Goal: Browse casually: Explore the website without a specific task or goal

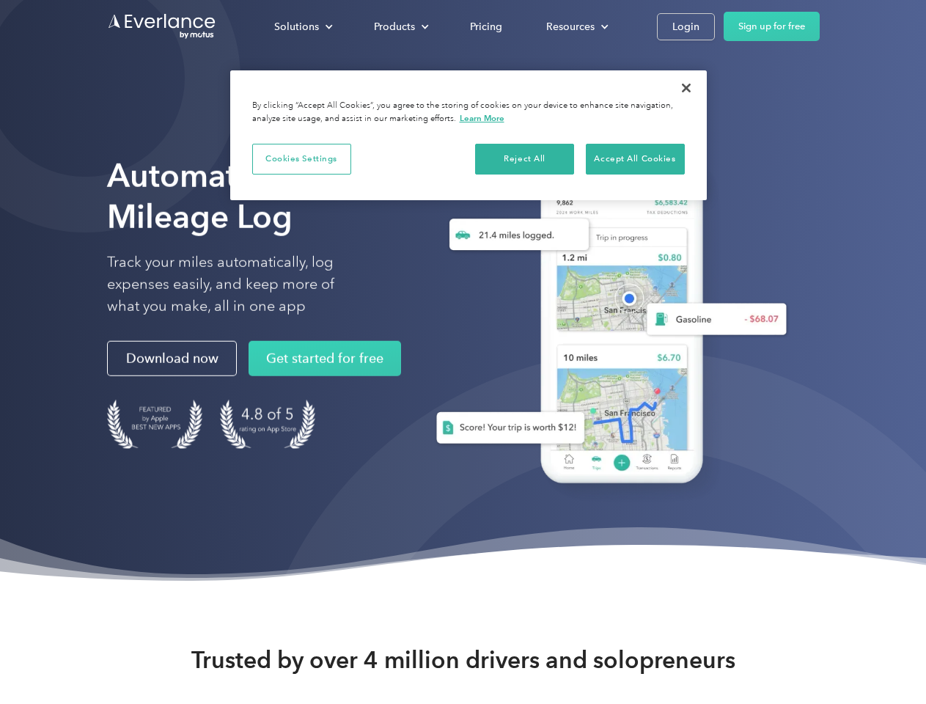
click at [303, 26] on div "Solutions" at bounding box center [296, 27] width 45 height 18
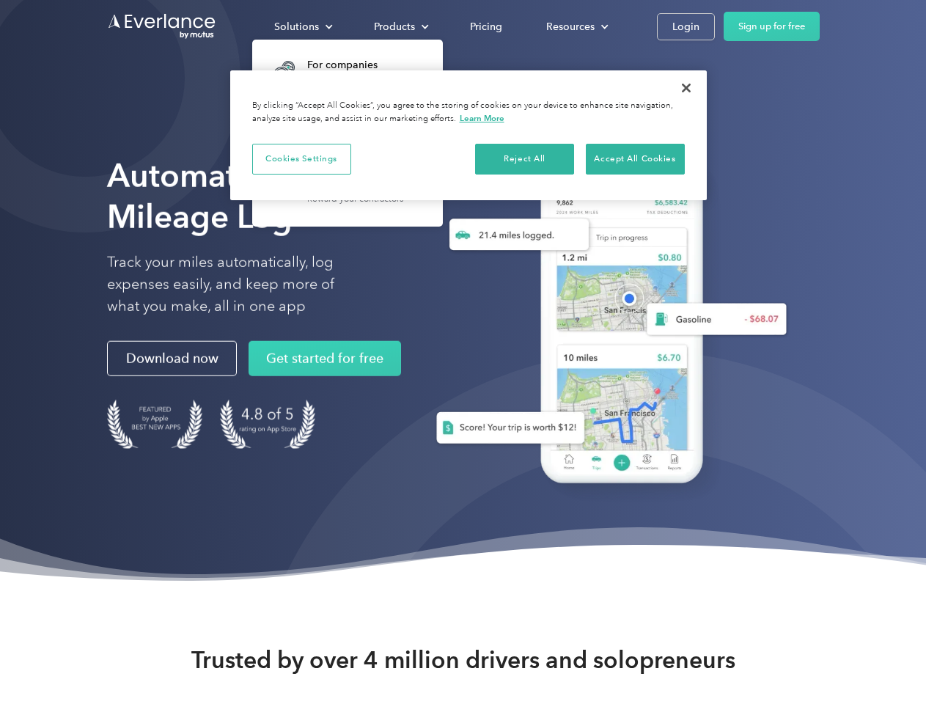
click at [400, 26] on div "Products" at bounding box center [394, 27] width 41 height 18
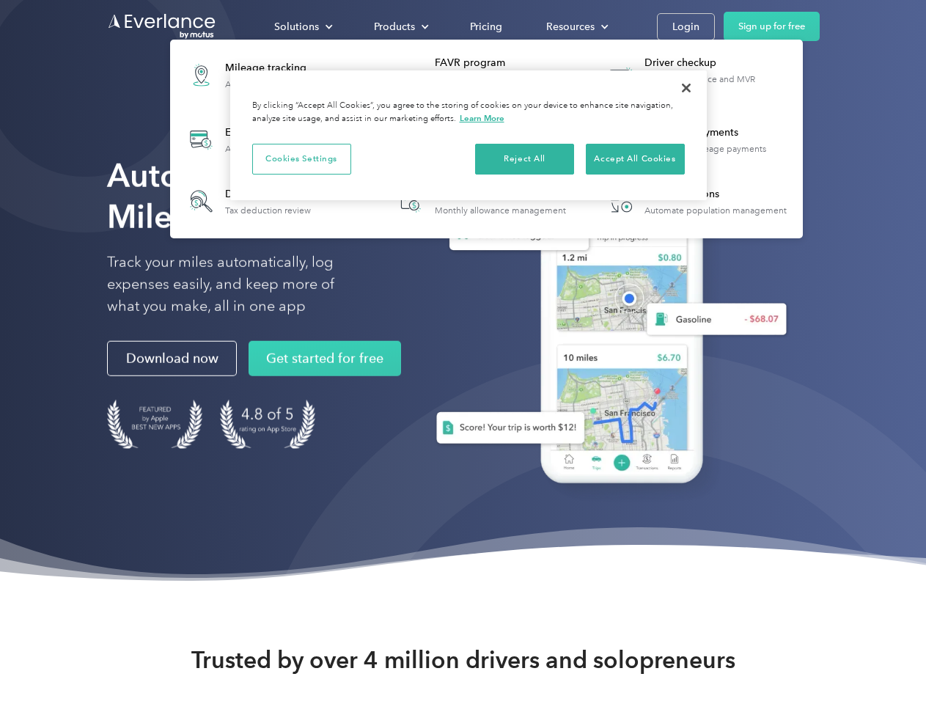
click at [576, 26] on div "Resources" at bounding box center [570, 27] width 48 height 18
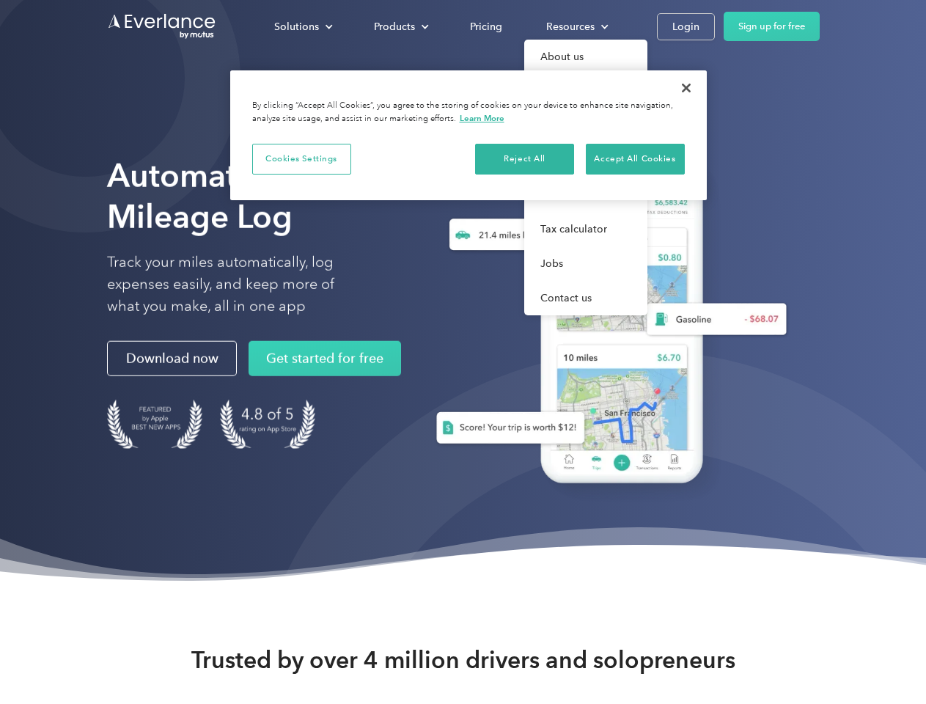
click at [301, 158] on button "Cookies Settings" at bounding box center [301, 159] width 99 height 31
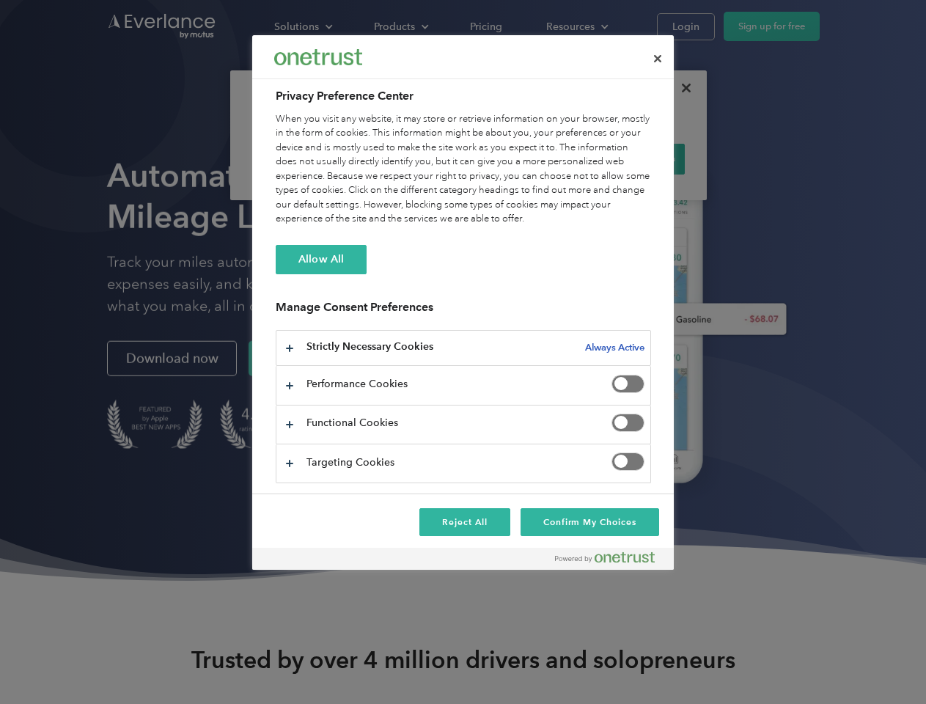
click at [525, 158] on div "When you visit any website, it may store or retrieve information on your browse…" at bounding box center [464, 169] width 376 height 114
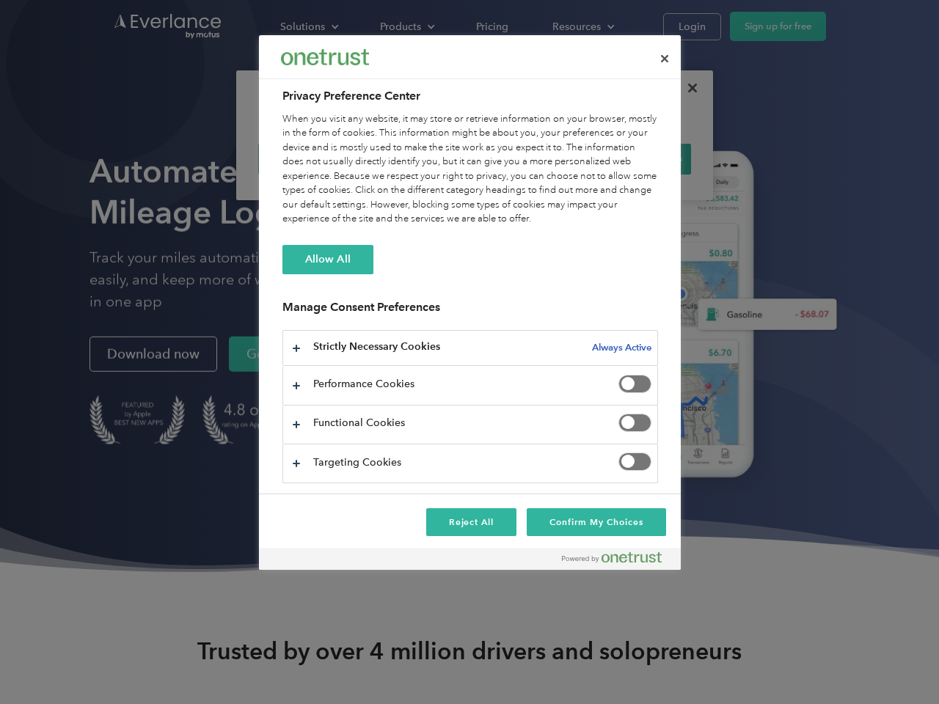
click at [635, 158] on div "When you visit any website, it may store or retrieve information on your browse…" at bounding box center [470, 169] width 376 height 114
click at [687, 88] on div at bounding box center [469, 352] width 939 height 704
